Goal: Feedback & Contribution: Contribute content

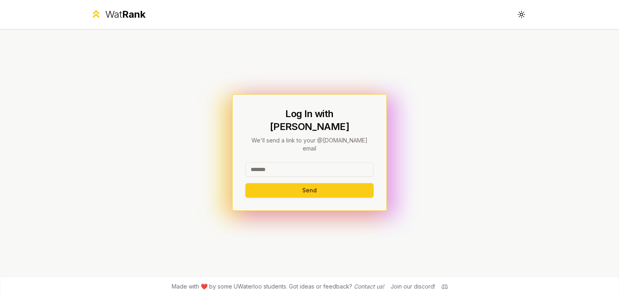
click at [280, 163] on input at bounding box center [309, 169] width 128 height 15
click at [245, 183] on button "Send" at bounding box center [309, 190] width 128 height 15
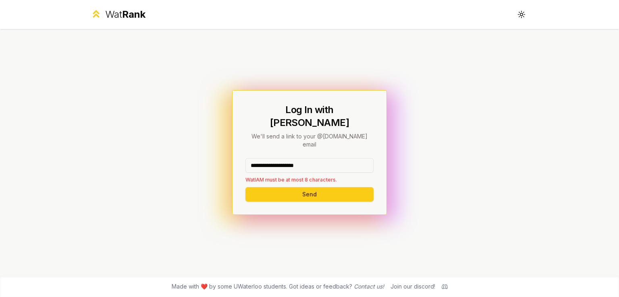
drag, startPoint x: 327, startPoint y: 153, endPoint x: 284, endPoint y: 155, distance: 43.2
click at [284, 158] on input "**********" at bounding box center [309, 165] width 128 height 15
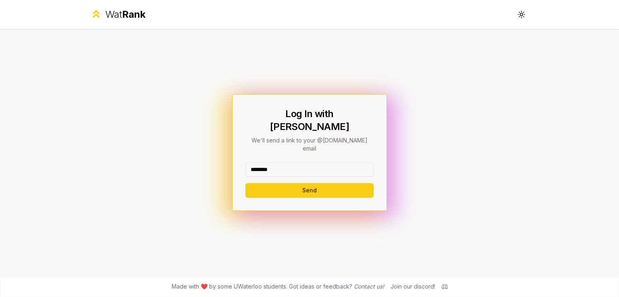
type input "********"
click at [245, 183] on button "Send" at bounding box center [309, 190] width 128 height 15
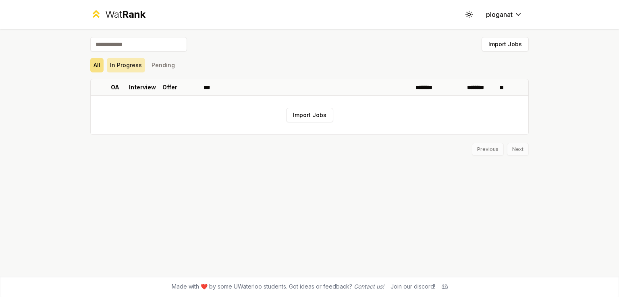
click at [129, 70] on button "In Progress" at bounding box center [126, 65] width 38 height 15
click at [153, 64] on button "Pending" at bounding box center [163, 65] width 30 height 15
click at [113, 63] on button "In Progress" at bounding box center [126, 65] width 38 height 15
click at [108, 65] on button "In Progress" at bounding box center [126, 65] width 38 height 15
click at [104, 68] on div "All In Progress Pending" at bounding box center [309, 65] width 438 height 15
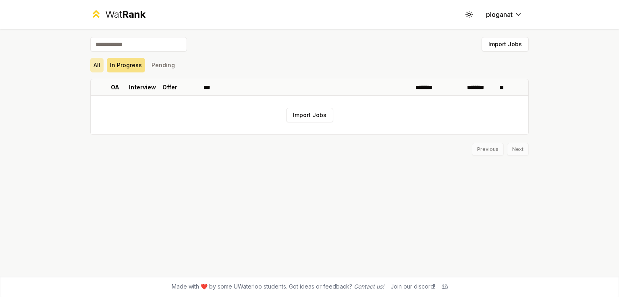
click at [96, 70] on button "All" at bounding box center [96, 65] width 13 height 15
click at [323, 119] on button "Import Jobs" at bounding box center [309, 115] width 47 height 15
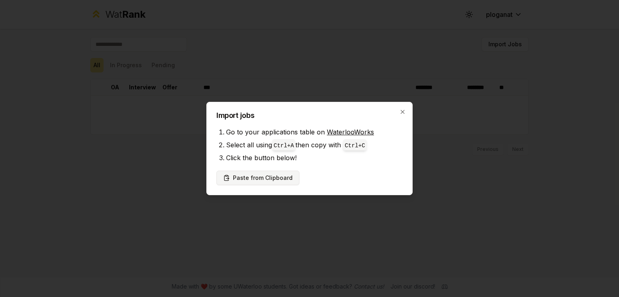
click at [239, 174] on button "Paste from Clipboard" at bounding box center [257, 178] width 83 height 15
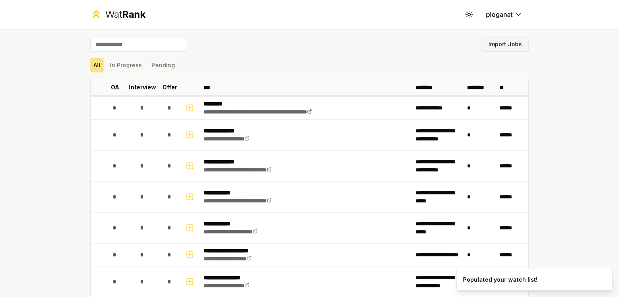
click at [500, 41] on button "Import Jobs" at bounding box center [504, 44] width 47 height 15
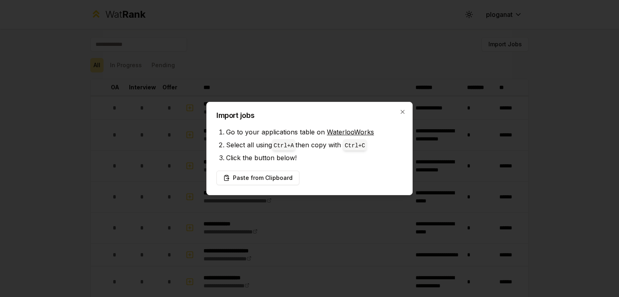
click at [340, 155] on li "Click the button below!" at bounding box center [314, 157] width 176 height 13
click at [269, 181] on button "Paste from Clipboard" at bounding box center [257, 178] width 83 height 15
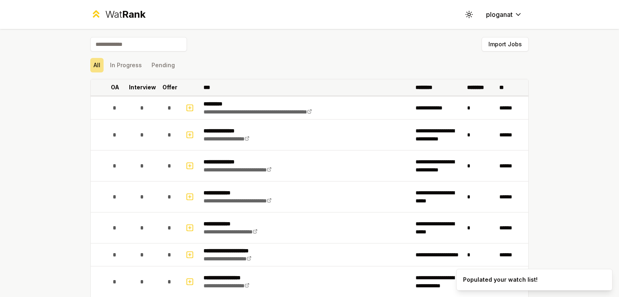
click at [131, 83] on th "Interview" at bounding box center [142, 87] width 32 height 16
click at [131, 89] on p "Interview" at bounding box center [138, 87] width 27 height 8
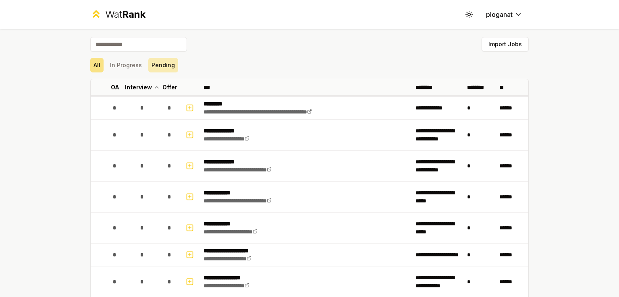
click at [156, 66] on button "Pending" at bounding box center [163, 65] width 30 height 15
click at [111, 71] on button "In Progress" at bounding box center [126, 65] width 38 height 15
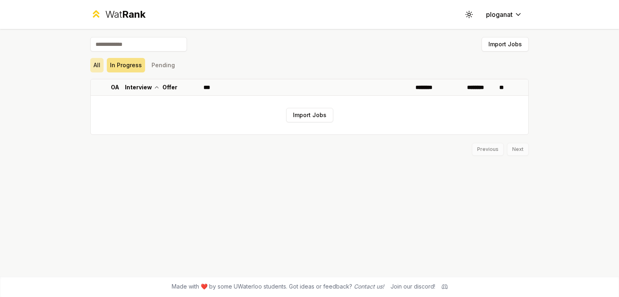
click at [102, 71] on button "All" at bounding box center [96, 65] width 13 height 15
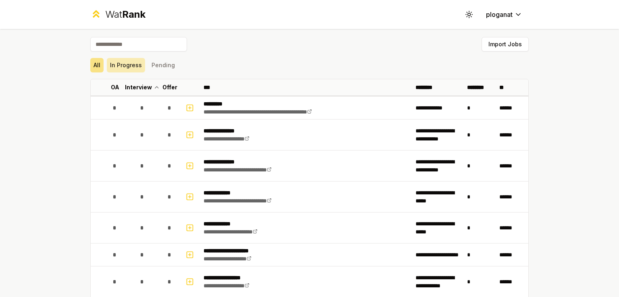
click at [135, 71] on button "In Progress" at bounding box center [126, 65] width 38 height 15
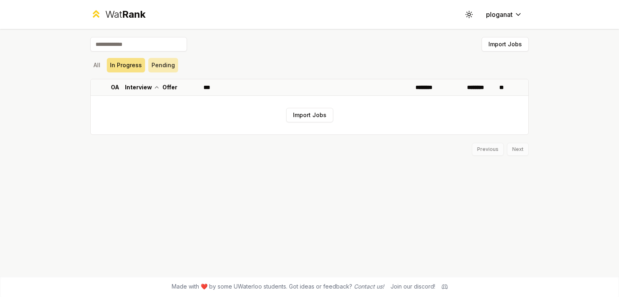
click at [154, 65] on button "Pending" at bounding box center [163, 65] width 30 height 15
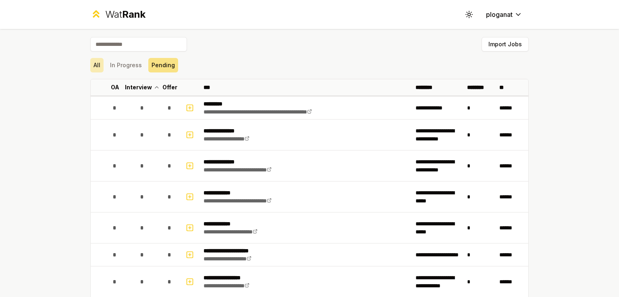
click at [98, 65] on button "All" at bounding box center [96, 65] width 13 height 15
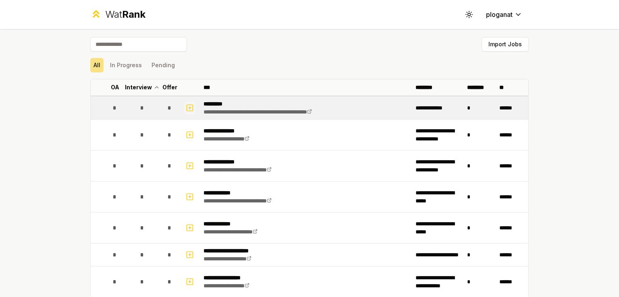
click at [186, 106] on icon "button" at bounding box center [190, 108] width 8 height 10
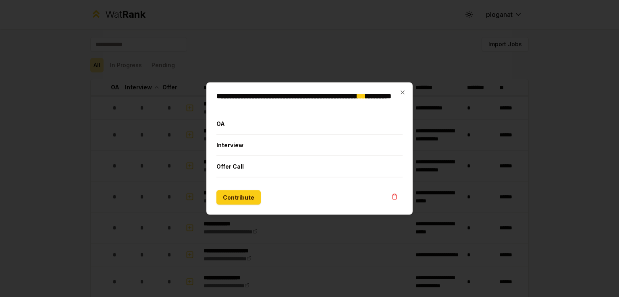
click at [396, 93] on h2 "**********" at bounding box center [309, 100] width 186 height 15
click at [406, 90] on div "**********" at bounding box center [309, 149] width 206 height 133
click at [403, 91] on icon "button" at bounding box center [402, 93] width 4 height 4
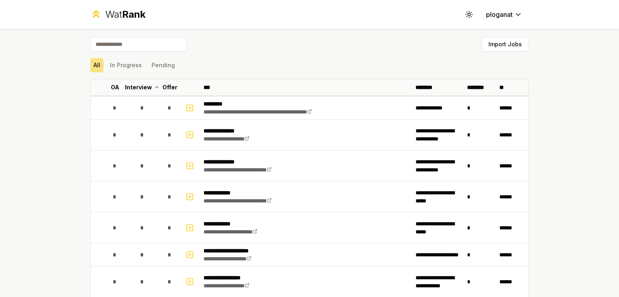
click at [497, 24] on div "Wat Rank Toggle theme ploganat" at bounding box center [309, 14] width 464 height 29
click at [498, 18] on body "**********" at bounding box center [309, 148] width 619 height 297
click at [147, 47] on html "**********" at bounding box center [309, 148] width 619 height 297
click at [147, 47] on input at bounding box center [138, 44] width 97 height 15
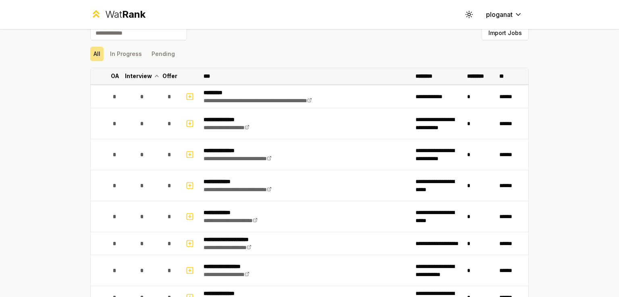
scroll to position [8, 0]
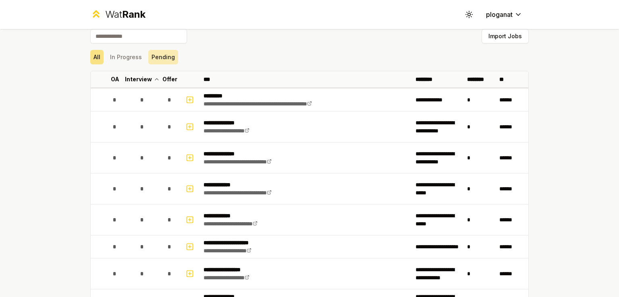
click at [148, 61] on button "Pending" at bounding box center [163, 57] width 30 height 15
click at [137, 55] on button "In Progress" at bounding box center [126, 57] width 38 height 15
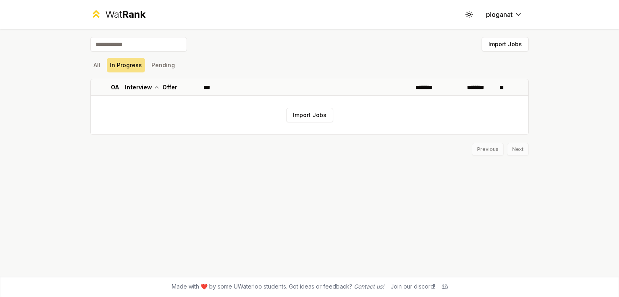
click at [93, 37] on input at bounding box center [138, 44] width 97 height 15
drag, startPoint x: 107, startPoint y: 42, endPoint x: 103, endPoint y: 56, distance: 15.1
click at [97, 44] on input "****" at bounding box center [138, 44] width 97 height 15
type input "*"
type input "***"
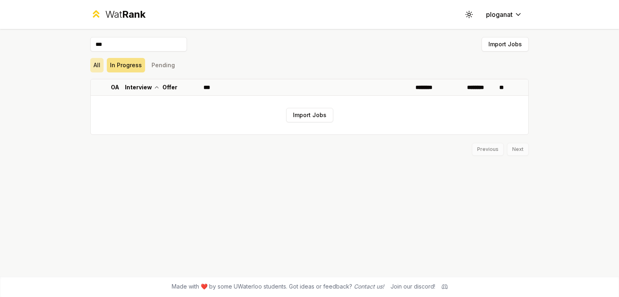
click at [95, 71] on button "All" at bounding box center [96, 65] width 13 height 15
click at [98, 18] on icon at bounding box center [96, 14] width 12 height 12
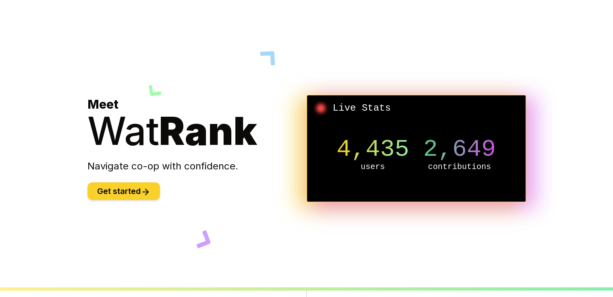
click at [121, 187] on button "Get started" at bounding box center [123, 192] width 73 height 18
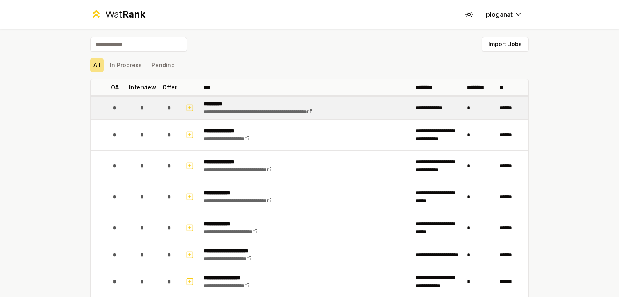
click at [312, 112] on icon at bounding box center [309, 111] width 5 height 5
click at [218, 102] on p "*********" at bounding box center [278, 104] width 150 height 8
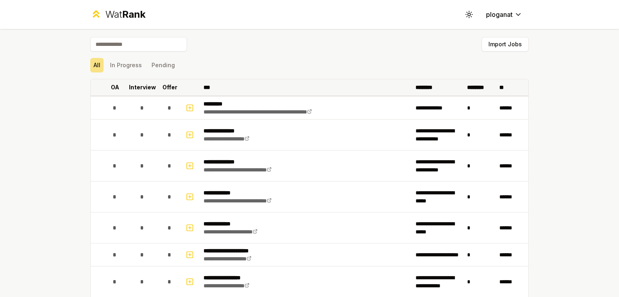
drag, startPoint x: 326, startPoint y: 93, endPoint x: 355, endPoint y: 104, distance: 31.6
click at [330, 94] on th "***" at bounding box center [306, 87] width 212 height 16
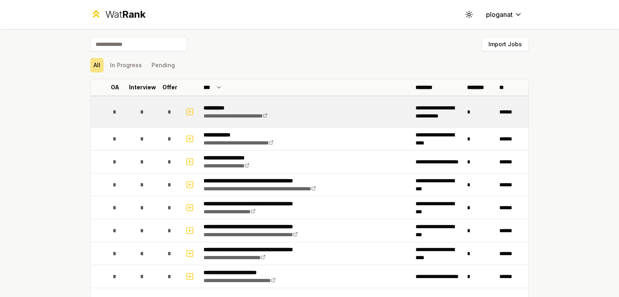
click at [485, 115] on td "*" at bounding box center [480, 112] width 32 height 31
click at [168, 104] on div "*" at bounding box center [170, 112] width 16 height 16
click at [134, 112] on div "*" at bounding box center [142, 112] width 16 height 16
drag, startPoint x: 133, startPoint y: 112, endPoint x: 166, endPoint y: 112, distance: 33.4
click at [166, 112] on tr "**********" at bounding box center [310, 112] width 438 height 32
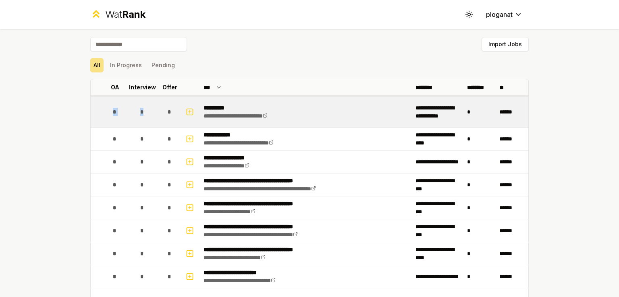
drag, startPoint x: 99, startPoint y: 113, endPoint x: 147, endPoint y: 100, distance: 49.4
click at [145, 104] on tr "**********" at bounding box center [310, 112] width 438 height 32
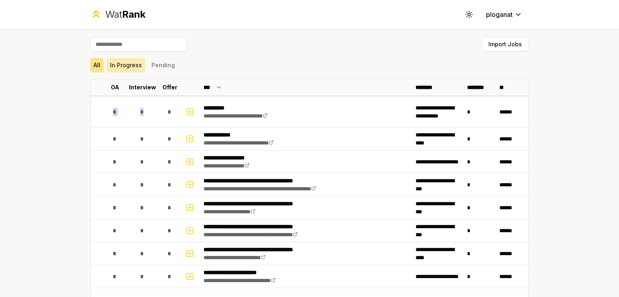
click at [136, 69] on button "In Progress" at bounding box center [126, 65] width 38 height 15
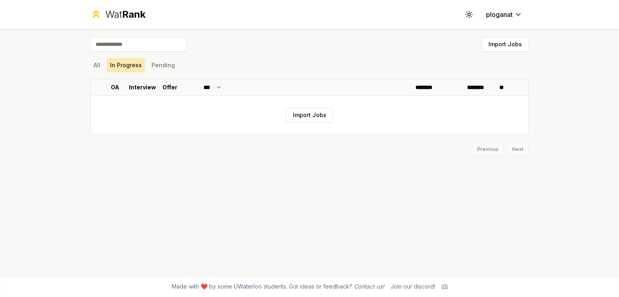
click at [141, 67] on button "In Progress" at bounding box center [126, 65] width 38 height 15
click at [94, 67] on button "All" at bounding box center [96, 65] width 13 height 15
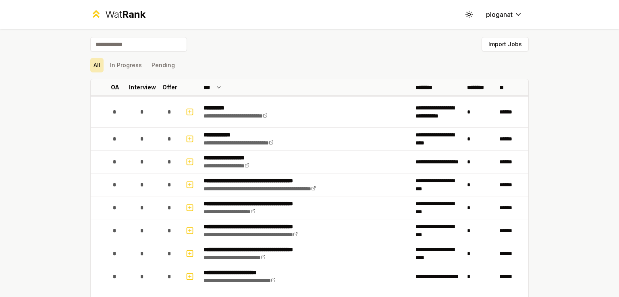
click at [94, 67] on button "All" at bounding box center [96, 65] width 13 height 15
click at [510, 17] on html "**********" at bounding box center [309, 148] width 619 height 297
click at [475, 7] on html "**********" at bounding box center [309, 148] width 619 height 297
click at [471, 9] on button "Toggle theme" at bounding box center [469, 14] width 15 height 15
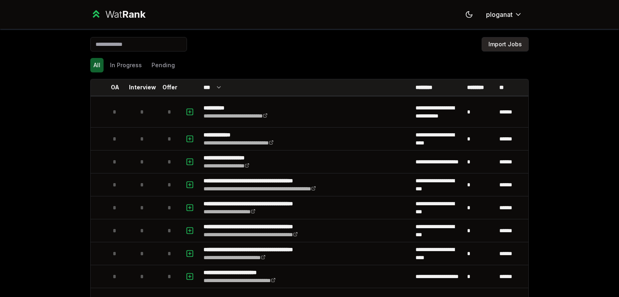
click at [488, 42] on button "Import Jobs" at bounding box center [504, 44] width 47 height 15
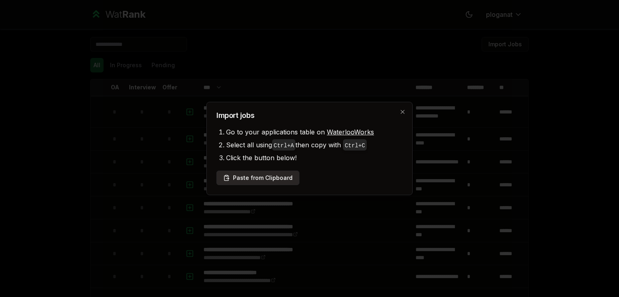
click at [268, 172] on button "Paste from Clipboard" at bounding box center [257, 178] width 83 height 15
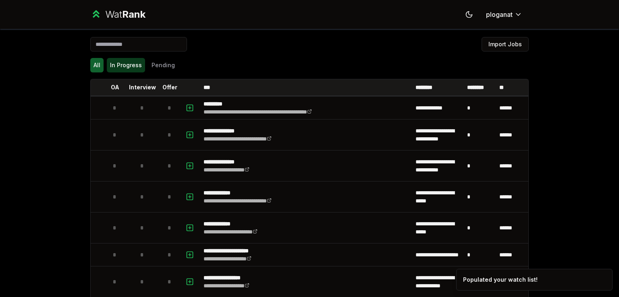
click at [108, 64] on button "In Progress" at bounding box center [126, 65] width 38 height 15
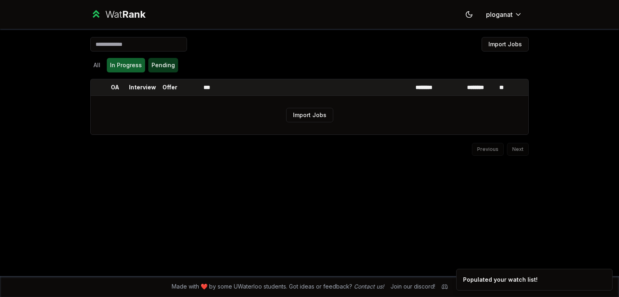
click at [174, 70] on button "Pending" at bounding box center [163, 65] width 30 height 15
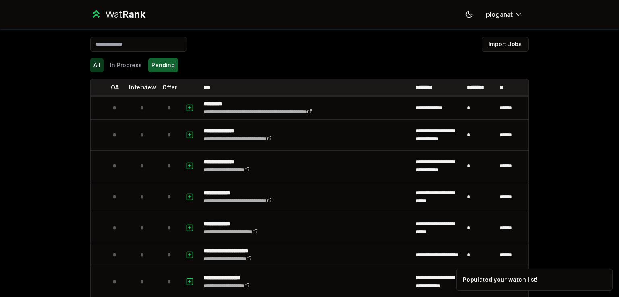
click at [96, 64] on button "All" at bounding box center [96, 65] width 13 height 15
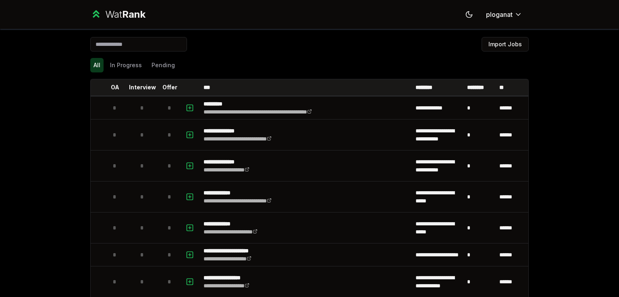
click at [92, 66] on button "All" at bounding box center [96, 65] width 13 height 15
click at [500, 38] on button "Import Jobs" at bounding box center [504, 44] width 47 height 15
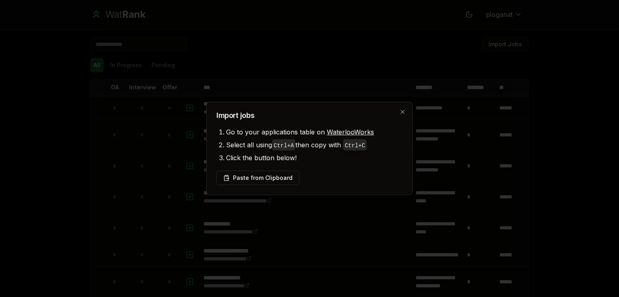
click at [285, 187] on div "Import jobs Go to your applications table on WaterlooWorks Select all using Ctr…" at bounding box center [309, 148] width 206 height 93
click at [278, 181] on button "Paste from Clipboard" at bounding box center [257, 178] width 83 height 15
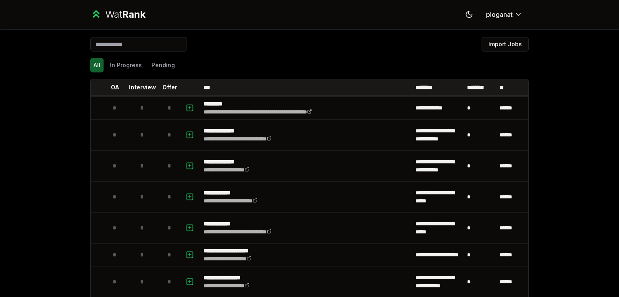
scroll to position [839, 0]
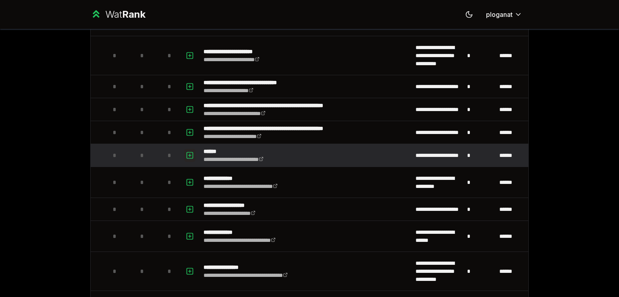
click at [190, 151] on icon "button" at bounding box center [190, 156] width 8 height 10
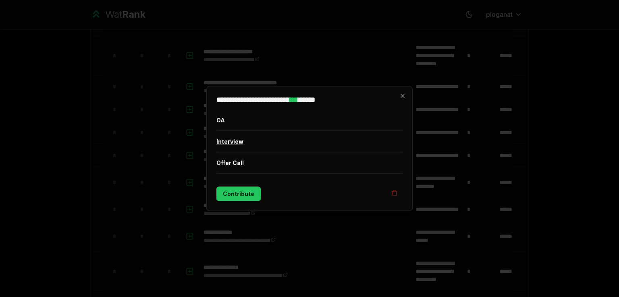
click at [234, 147] on button "Interview" at bounding box center [309, 141] width 186 height 21
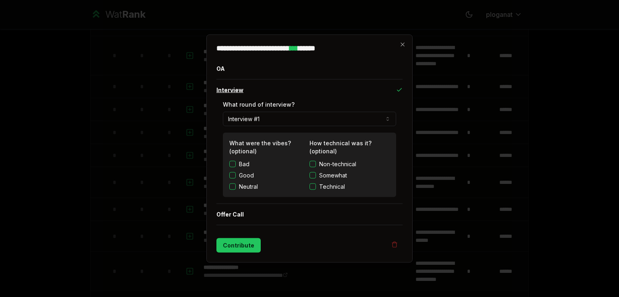
click at [254, 85] on button "Interview" at bounding box center [309, 90] width 186 height 21
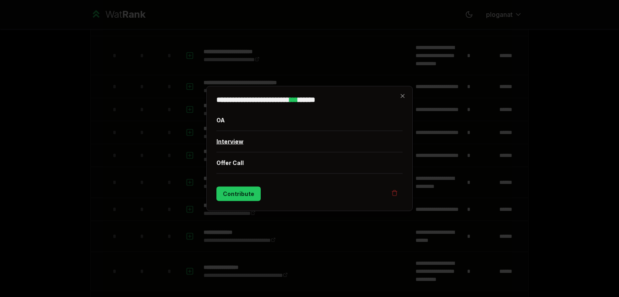
click at [239, 150] on button "Interview" at bounding box center [309, 141] width 186 height 21
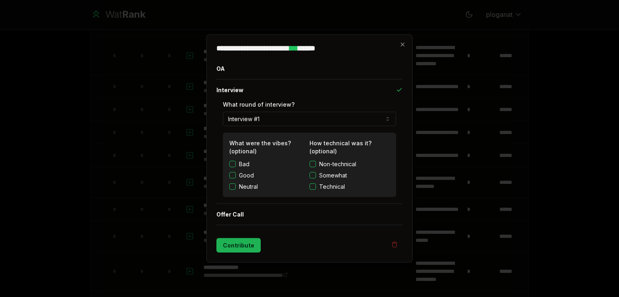
click at [245, 245] on button "Contribute" at bounding box center [238, 246] width 44 height 15
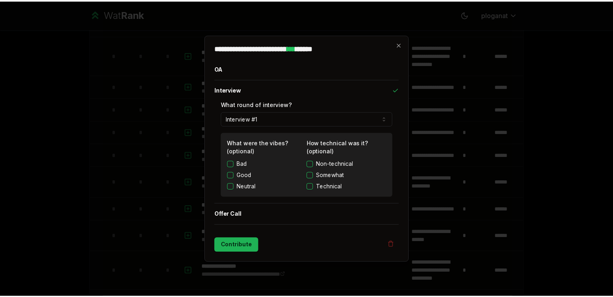
scroll to position [0, 0]
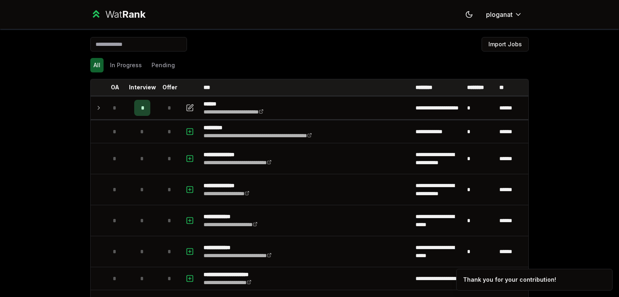
click at [114, 73] on div "All In Progress Pending" at bounding box center [309, 65] width 438 height 21
click at [123, 68] on button "In Progress" at bounding box center [126, 65] width 38 height 15
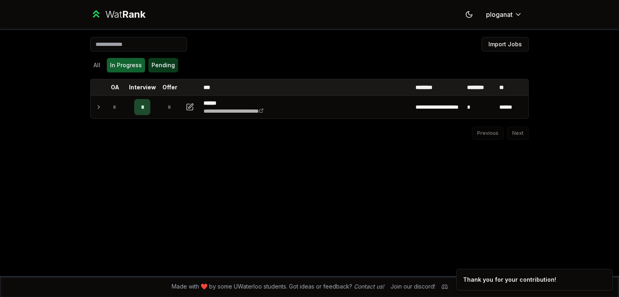
click at [153, 71] on button "Pending" at bounding box center [163, 65] width 30 height 15
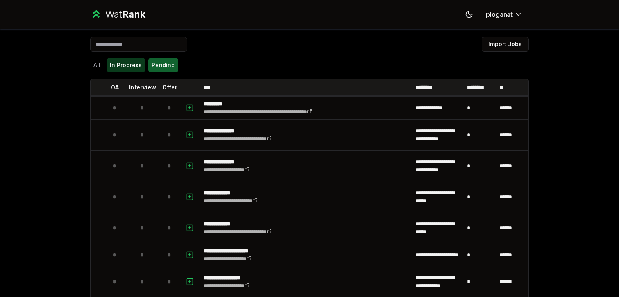
click at [110, 66] on button "In Progress" at bounding box center [126, 65] width 38 height 15
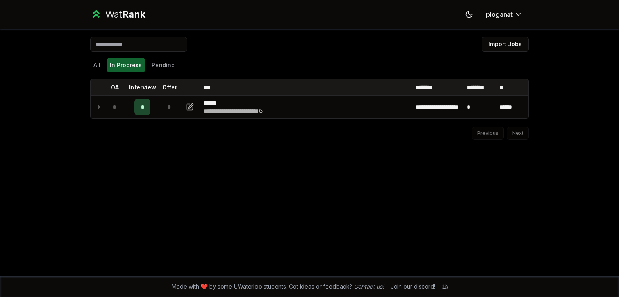
click at [142, 39] on input at bounding box center [138, 44] width 97 height 15
click at [143, 26] on div "Wat Rank Toggle theme ploganat" at bounding box center [309, 14] width 464 height 29
click at [133, 12] on span "Rank" at bounding box center [133, 14] width 23 height 12
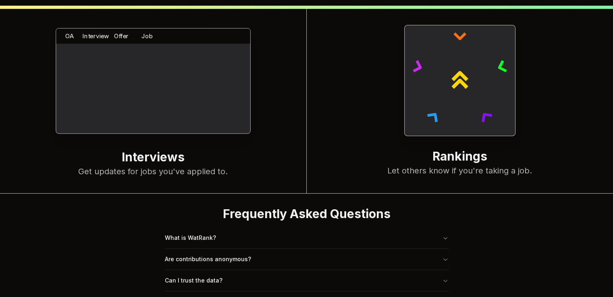
scroll to position [309, 0]
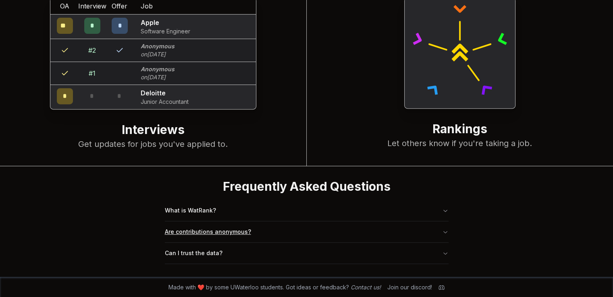
drag, startPoint x: 193, startPoint y: 174, endPoint x: 194, endPoint y: 224, distance: 50.0
drag, startPoint x: 194, startPoint y: 224, endPoint x: 141, endPoint y: 213, distance: 54.4
click at [282, 230] on button "Are contributions anonymous?" at bounding box center [307, 232] width 284 height 21
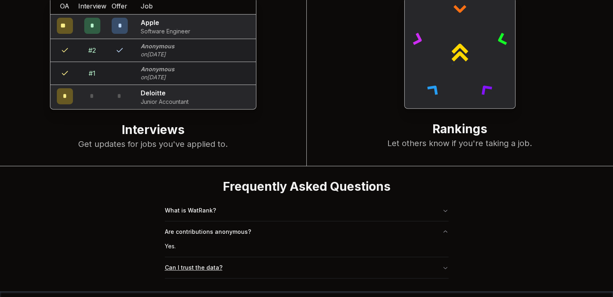
click at [247, 266] on button "Can I trust the data?" at bounding box center [307, 267] width 284 height 21
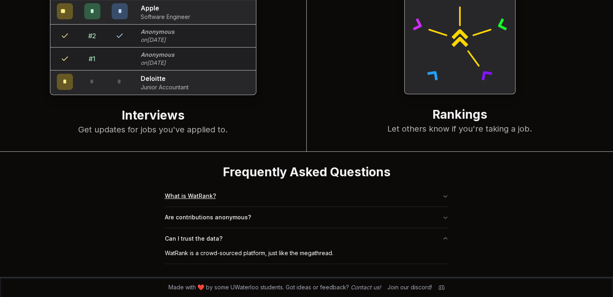
click at [242, 189] on button "What is WatRank?" at bounding box center [307, 196] width 284 height 21
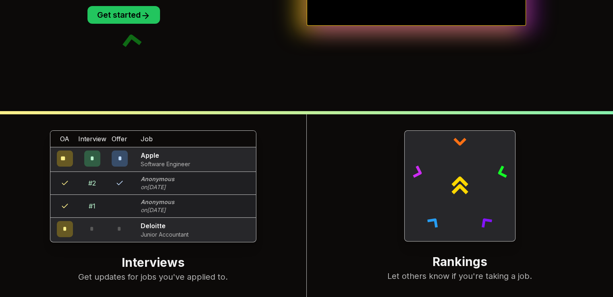
scroll to position [82, 0]
